Goal: Task Accomplishment & Management: Use online tool/utility

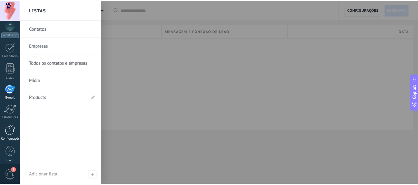
scroll to position [72, 0]
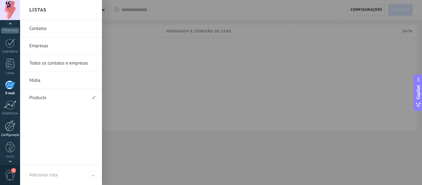
click at [12, 123] on div at bounding box center [10, 126] width 11 height 11
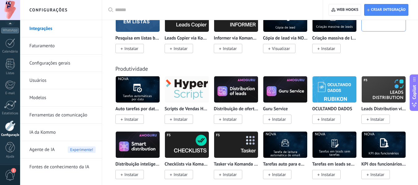
scroll to position [2163, 0]
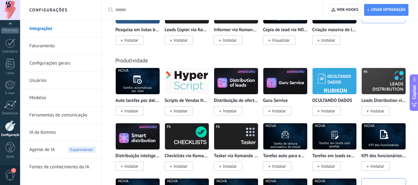
click at [135, 13] on input "text" at bounding box center [214, 10] width 199 height 6
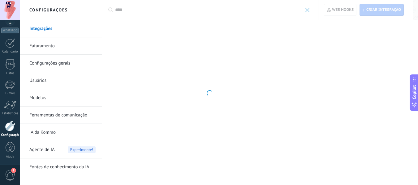
scroll to position [0, 0]
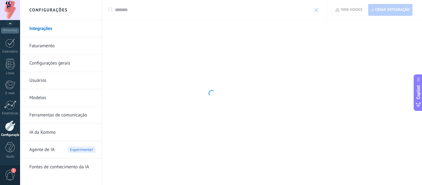
type input "********"
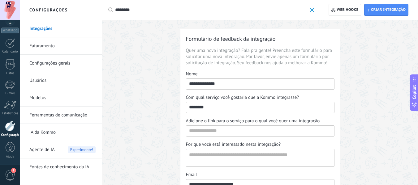
click at [140, 7] on input "********" at bounding box center [211, 10] width 192 height 6
drag, startPoint x: 140, startPoint y: 7, endPoint x: 99, endPoint y: 14, distance: 41.7
click at [99, 14] on div "Configurações Integrações Faturamento Configurações gerais Usuários Modelos Fer…" at bounding box center [218, 148] width 397 height 296
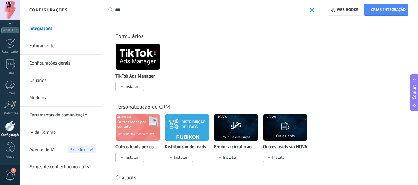
drag, startPoint x: 132, startPoint y: 7, endPoint x: 103, endPoint y: 12, distance: 29.5
click at [103, 12] on div "Aplicar *** Aplicar Redefinir" at bounding box center [212, 10] width 221 height 20
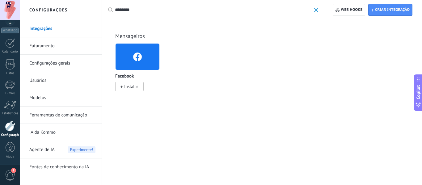
drag, startPoint x: 142, startPoint y: 11, endPoint x: 100, endPoint y: 11, distance: 42.3
click at [100, 11] on div "Configurações Integrações Faturamento Configurações gerais Usuários Modelos Fer…" at bounding box center [221, 92] width 402 height 185
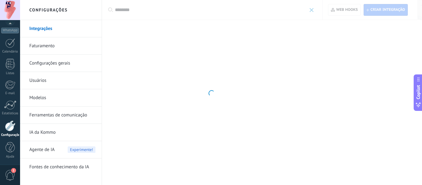
type input "********"
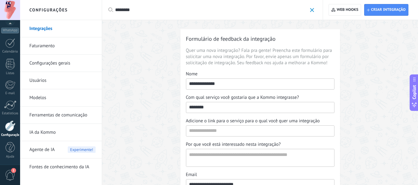
click at [57, 31] on link "Integrações" at bounding box center [62, 28] width 66 height 17
click at [311, 10] on span at bounding box center [312, 10] width 4 height 4
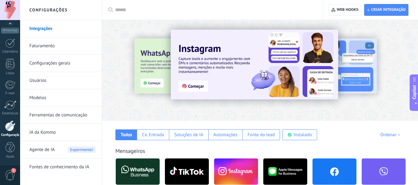
click at [154, 12] on input "text" at bounding box center [214, 10] width 199 height 6
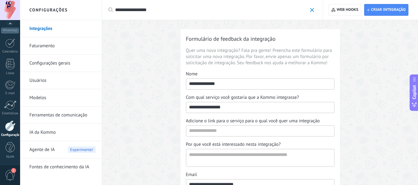
type input "**********"
click at [312, 8] on span at bounding box center [312, 10] width 4 height 4
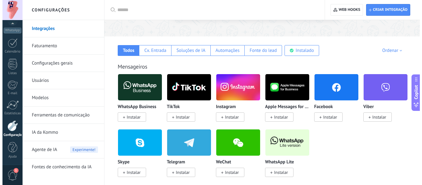
scroll to position [93, 0]
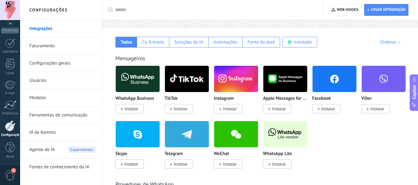
click at [331, 86] on img at bounding box center [334, 79] width 44 height 30
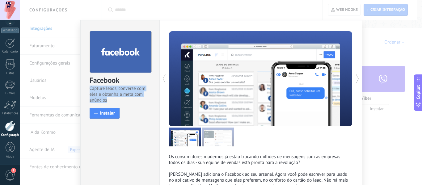
drag, startPoint x: 88, startPoint y: 89, endPoint x: 156, endPoint y: 100, distance: 68.2
click at [156, 100] on div "Facebook Capture leads, converse com eles e obtenha a meta com anúncios install…" at bounding box center [120, 71] width 79 height 103
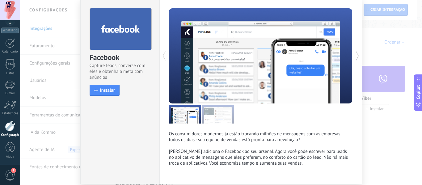
scroll to position [45, 0]
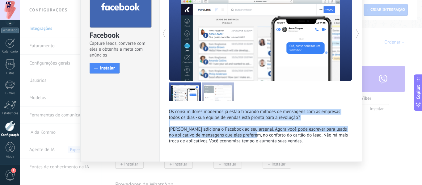
drag, startPoint x: 162, startPoint y: 113, endPoint x: 265, endPoint y: 134, distance: 105.6
click at [265, 134] on div "Os consumidores modernos já estão trocando milhões de mensagens com as empresas…" at bounding box center [260, 68] width 203 height 187
click at [265, 134] on p "Os consumidores modernos já estão trocando milhões de mensagens com as empresas…" at bounding box center [261, 126] width 184 height 35
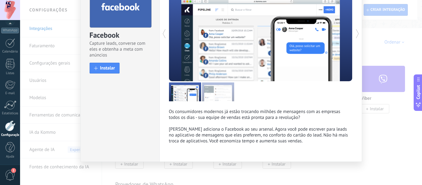
click at [380, 146] on div "Facebook Capture leads, converse com eles e obtenha a meta com anúncios install…" at bounding box center [221, 92] width 402 height 185
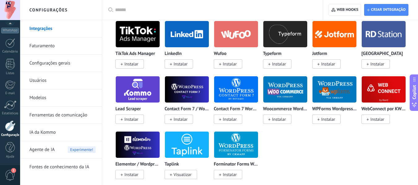
scroll to position [587, 0]
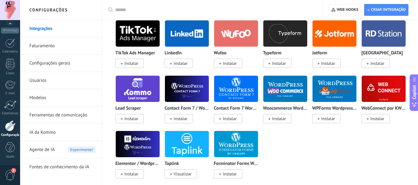
click at [178, 10] on input "text" at bounding box center [214, 10] width 199 height 6
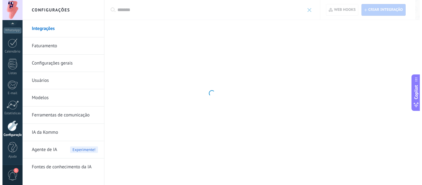
scroll to position [0, 0]
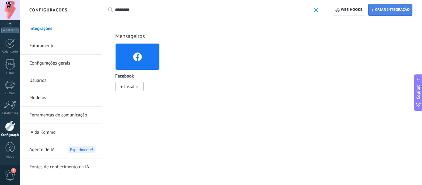
type input "********"
click at [392, 5] on span "Criar integração" at bounding box center [390, 9] width 39 height 11
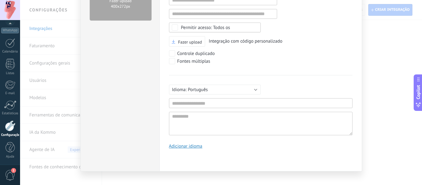
scroll to position [58, 0]
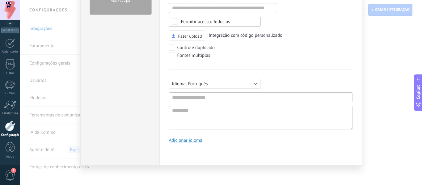
click at [373, 68] on div "Fazer upload 400х272px Criar integração Documentação Cancelar Salvar URL inváli…" at bounding box center [221, 92] width 402 height 185
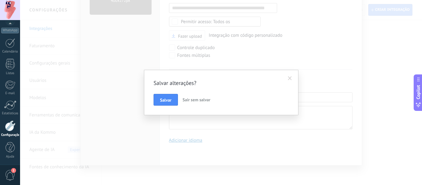
click at [198, 102] on span "Sair sem salvar" at bounding box center [197, 100] width 28 height 6
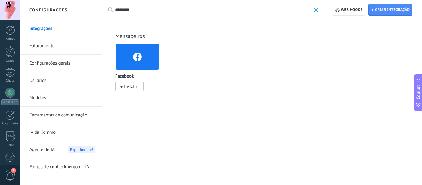
scroll to position [72, 0]
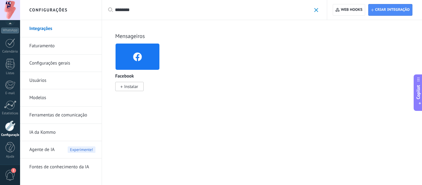
click at [137, 87] on span "Instalar" at bounding box center [131, 87] width 14 height 6
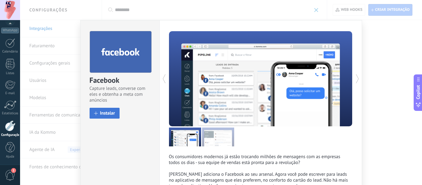
click at [103, 118] on button "Instalar" at bounding box center [105, 113] width 30 height 11
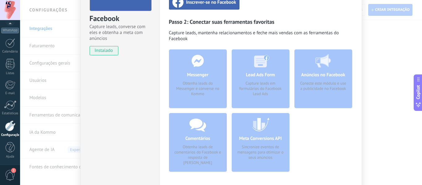
scroll to position [31, 0]
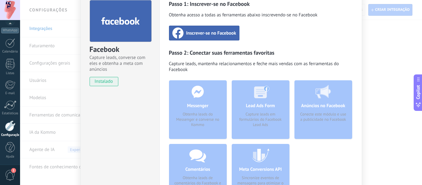
click at [209, 32] on span "Inscrever-se no Facebook" at bounding box center [211, 33] width 50 height 6
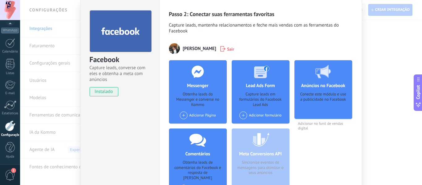
scroll to position [62, 0]
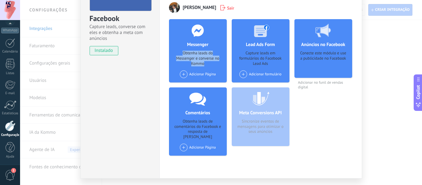
drag, startPoint x: 178, startPoint y: 50, endPoint x: 221, endPoint y: 65, distance: 45.2
click at [221, 65] on div "Messenger Obtenha leads do Messenger e converse no Kommo Adicionar Página" at bounding box center [198, 50] width 58 height 63
click at [239, 56] on div "Capture leads em formulários do Facebook Lead Ads" at bounding box center [261, 59] width 48 height 16
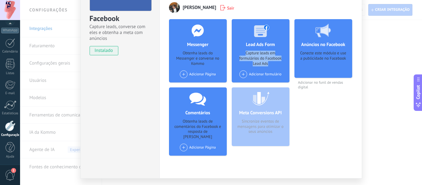
drag, startPoint x: 263, startPoint y: 52, endPoint x: 284, endPoint y: 61, distance: 22.8
click at [284, 61] on div "Lead Ads Form Capture leads em formulários do Facebook Lead Ads Adicionar formu…" at bounding box center [261, 50] width 58 height 63
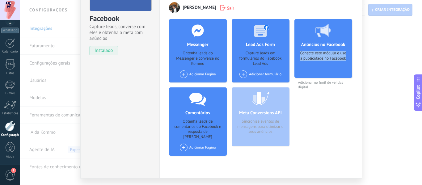
drag, startPoint x: 294, startPoint y: 51, endPoint x: 347, endPoint y: 62, distance: 53.7
click at [347, 62] on div "Anúncios no Facebook Conecte este módulo e use a publicidade no Facebook" at bounding box center [324, 48] width 58 height 59
click at [265, 112] on div "Meta Conversions API Sincronize eventos de mensagens para otimizar o seus anúnc…" at bounding box center [261, 116] width 58 height 59
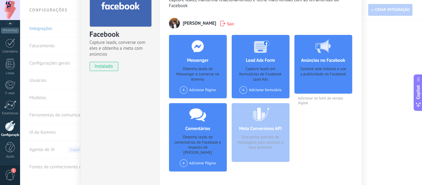
scroll to position [31, 0]
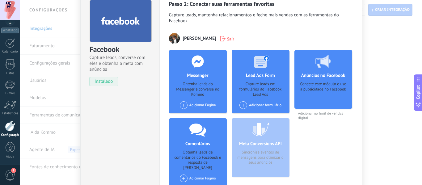
click at [316, 113] on span "Adicionar no funil de vendas digital" at bounding box center [324, 115] width 58 height 9
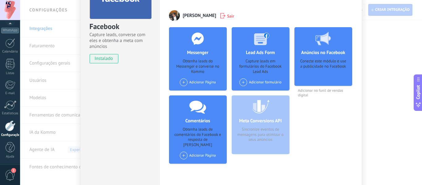
scroll to position [62, 0]
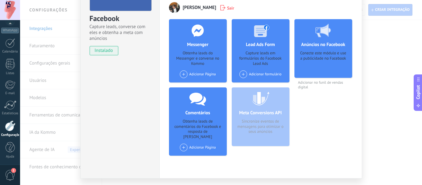
click at [243, 78] on span at bounding box center [244, 74] width 8 height 8
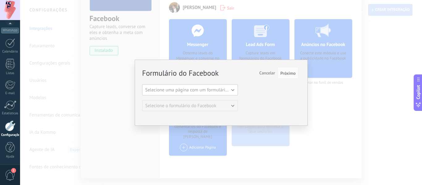
click at [204, 95] on button "Selecione uma página com um formulário do Facebook" at bounding box center [190, 89] width 96 height 11
click at [200, 99] on span "[PERSON_NAME]" at bounding box center [186, 101] width 97 height 6
click at [287, 76] on button "Próximo" at bounding box center [288, 73] width 21 height 12
click at [286, 73] on span "Próximo" at bounding box center [287, 73] width 15 height 4
click at [224, 88] on button "[PERSON_NAME]" at bounding box center [190, 89] width 96 height 11
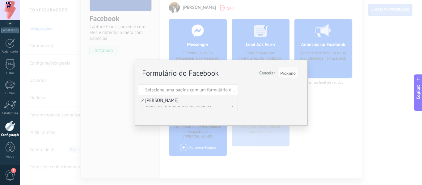
click at [193, 102] on span "[PERSON_NAME]" at bounding box center [186, 101] width 97 height 6
click at [245, 106] on div "Formulário do Facebook Próximo Cancelar Selecione uma página com um formulário …" at bounding box center [220, 90] width 156 height 44
click at [288, 76] on button "Próximo" at bounding box center [288, 73] width 21 height 12
click at [279, 71] on button "Próximo" at bounding box center [288, 73] width 21 height 12
click at [269, 74] on span "Cancelar" at bounding box center [267, 73] width 16 height 6
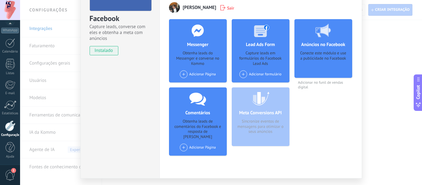
click at [257, 46] on h4 "Lead Ads Form" at bounding box center [260, 45] width 32 height 6
click at [240, 74] on span at bounding box center [244, 74] width 8 height 8
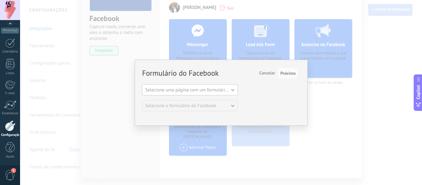
click at [208, 91] on span "Selecione uma página com um formulário do Facebook" at bounding box center [199, 90] width 109 height 6
click at [195, 101] on span "[PERSON_NAME]" at bounding box center [186, 101] width 97 height 6
click at [285, 72] on span "Próximo" at bounding box center [287, 73] width 15 height 4
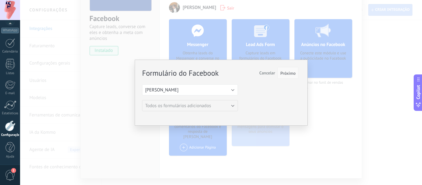
click at [295, 74] on span "Próximo" at bounding box center [287, 73] width 15 height 4
click at [267, 74] on span "Cancelar" at bounding box center [267, 73] width 16 height 6
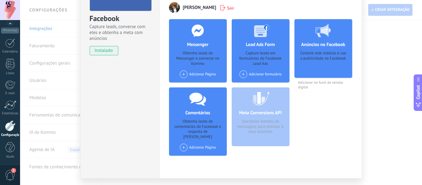
click at [260, 66] on div "Capture leads em formulários do Facebook Lead Ads" at bounding box center [261, 59] width 48 height 16
click at [247, 74] on div "Adicionar formulário" at bounding box center [261, 74] width 42 height 8
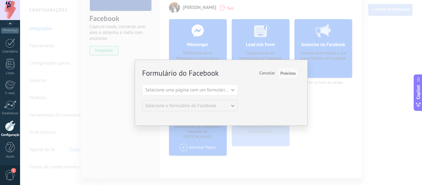
click at [291, 73] on span "Próximo" at bounding box center [287, 73] width 15 height 4
click at [187, 93] on button "Selecione uma página com um formulário do Facebook" at bounding box center [190, 89] width 96 height 11
click at [196, 101] on span "[PERSON_NAME]" at bounding box center [186, 101] width 97 height 6
click at [288, 72] on span "Próximo" at bounding box center [287, 73] width 15 height 4
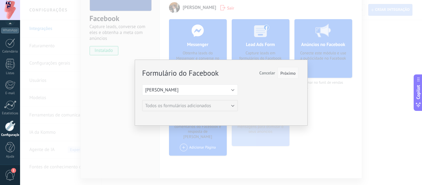
click at [288, 72] on span "Próximo" at bounding box center [287, 73] width 15 height 4
click at [236, 85] on button "[PERSON_NAME]" at bounding box center [190, 89] width 96 height 11
click at [203, 102] on span "[PERSON_NAME]" at bounding box center [186, 101] width 97 height 6
drag, startPoint x: 159, startPoint y: 114, endPoint x: 145, endPoint y: 109, distance: 15.5
click at [158, 114] on div "Formulário do Facebook Próximo Cancelar Selecione uma página com um formulário …" at bounding box center [221, 93] width 173 height 66
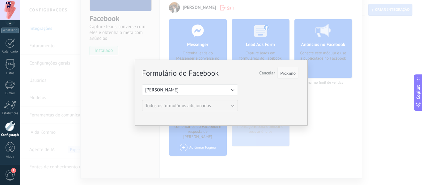
click at [283, 72] on span "Próximo" at bounding box center [287, 73] width 15 height 4
click at [295, 35] on div "Formulário do Facebook Próximo Cancelar Selecione uma página com um formulário …" at bounding box center [221, 92] width 402 height 185
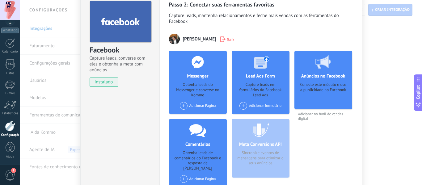
scroll to position [0, 0]
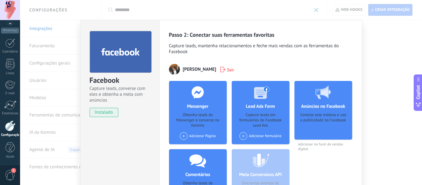
click at [342, 11] on div "Facebook Capture leads, converse com eles e obtenha a meta com anúncios instala…" at bounding box center [221, 92] width 402 height 185
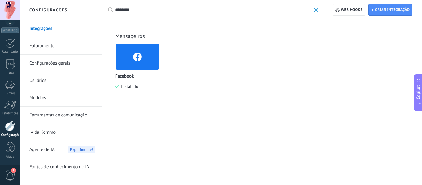
click at [56, 32] on link "Integrações" at bounding box center [62, 28] width 66 height 17
